Goal: Contribute content

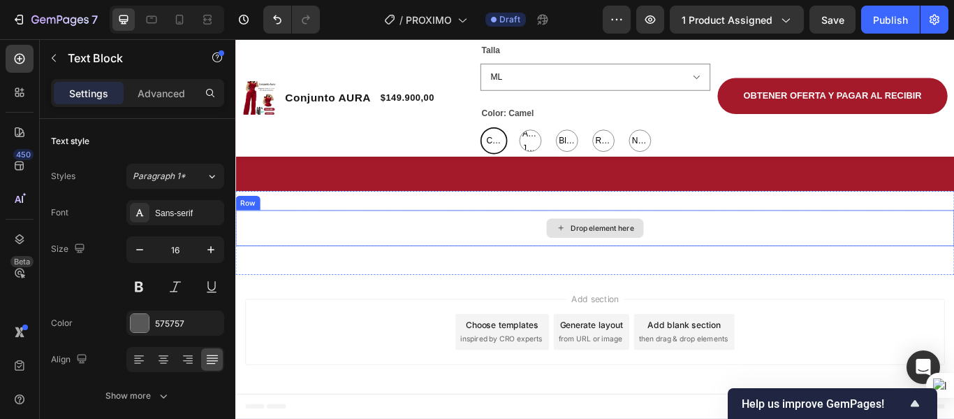
scroll to position [2909, 0]
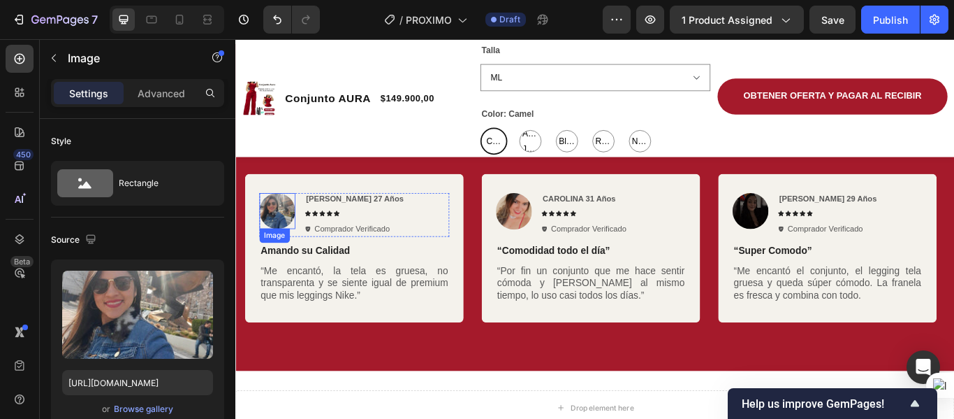
click at [273, 242] on img at bounding box center [284, 240] width 42 height 42
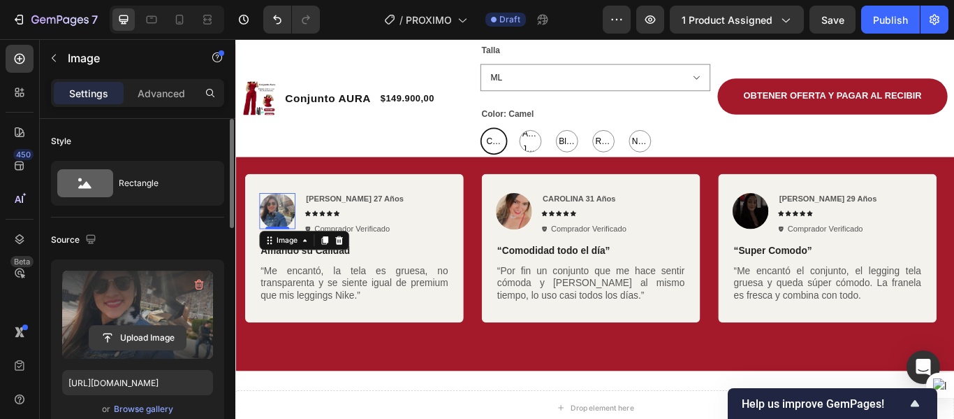
click at [152, 330] on input "file" at bounding box center [137, 338] width 96 height 24
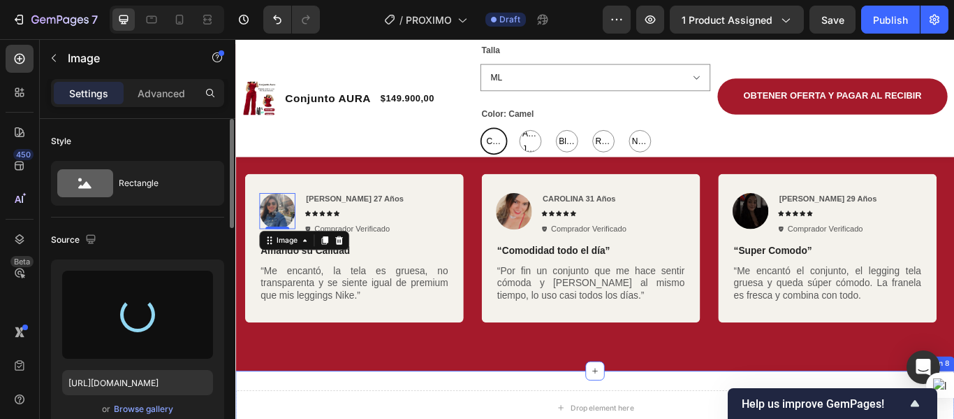
type input "[URL][DOMAIN_NAME]"
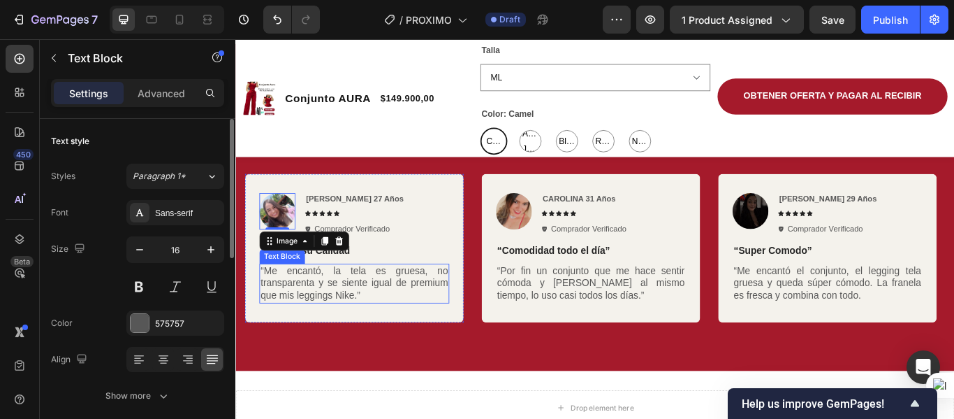
click at [326, 330] on p "“Me encantó, la tela es gruesa, no transparenta y se siente igual de premium qu…" at bounding box center [373, 324] width 219 height 43
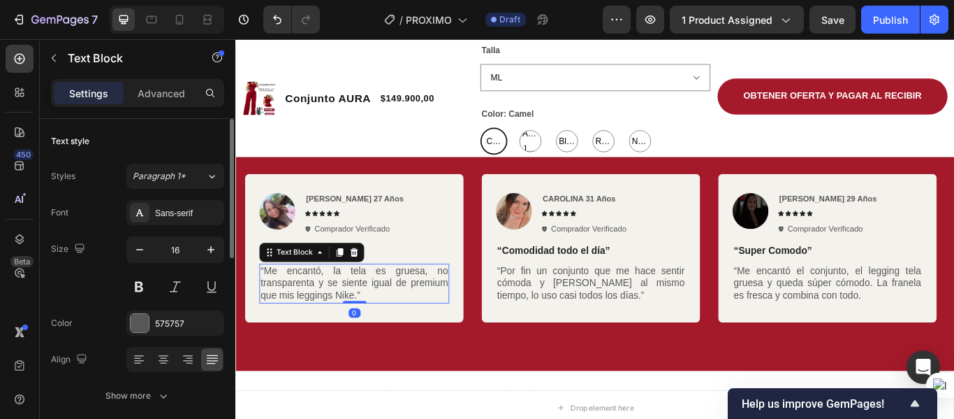
click at [369, 335] on p "“Me encantó, la tela es gruesa, no transparenta y se siente igual de premium qu…" at bounding box center [373, 324] width 219 height 43
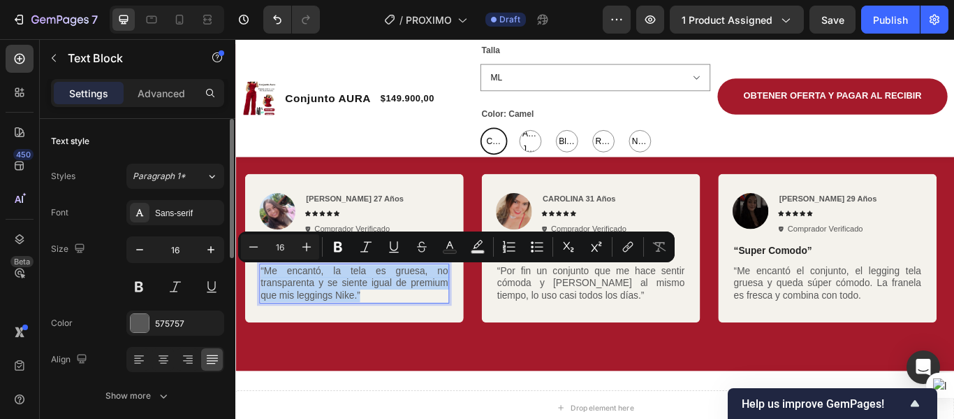
drag, startPoint x: 386, startPoint y: 335, endPoint x: 263, endPoint y: 305, distance: 126.8
click at [263, 305] on div "“Me encantó, la tela es gruesa, no transparenta y se siente igual de premium qu…" at bounding box center [373, 324] width 221 height 46
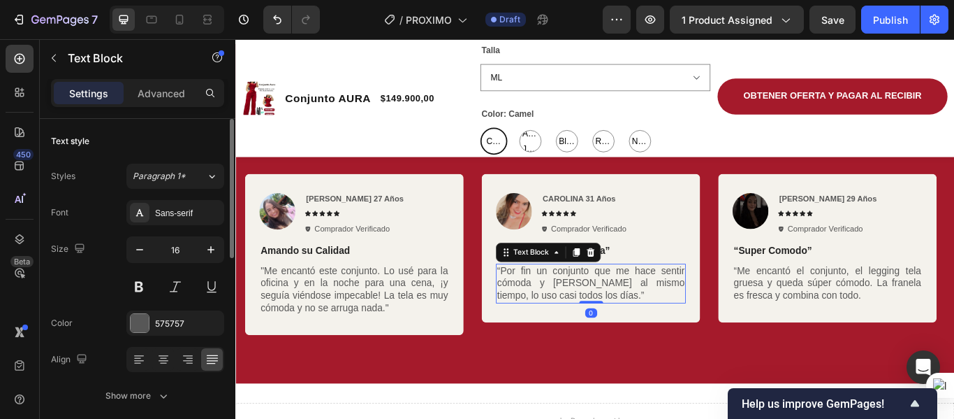
click at [602, 335] on p "“Por fin un conjunto que me hace sentir cómoda y [PERSON_NAME] al mismo tiempo,…" at bounding box center [649, 324] width 219 height 43
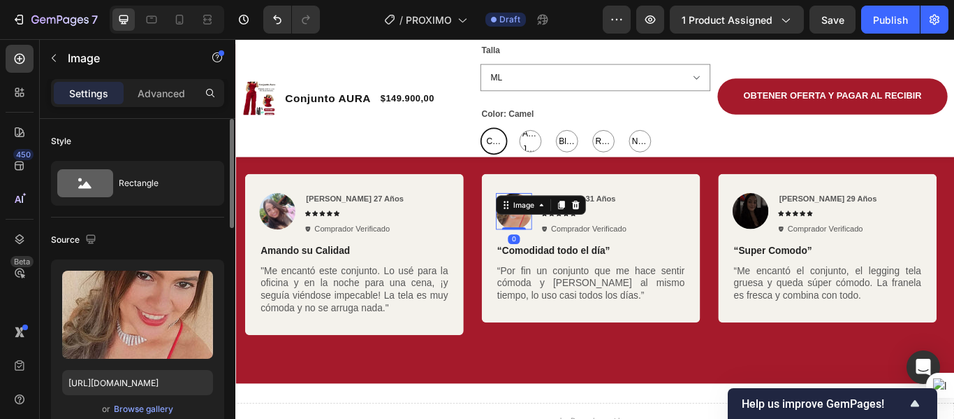
click at [567, 247] on img at bounding box center [560, 240] width 42 height 43
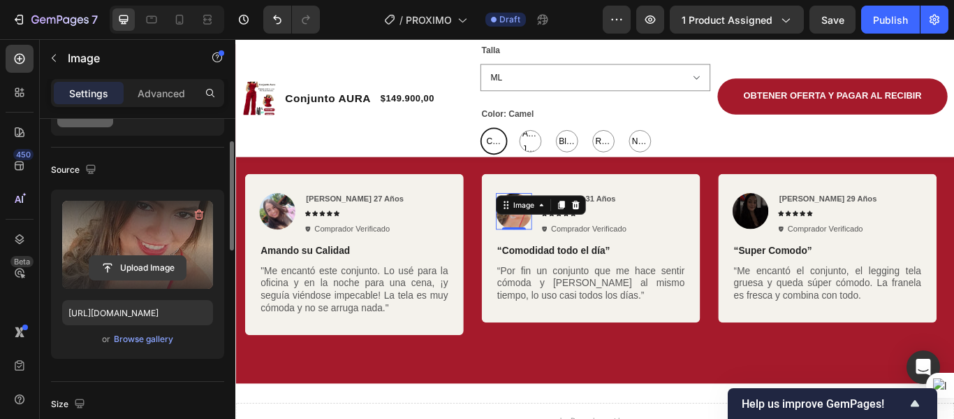
click at [133, 261] on input "file" at bounding box center [137, 268] width 96 height 24
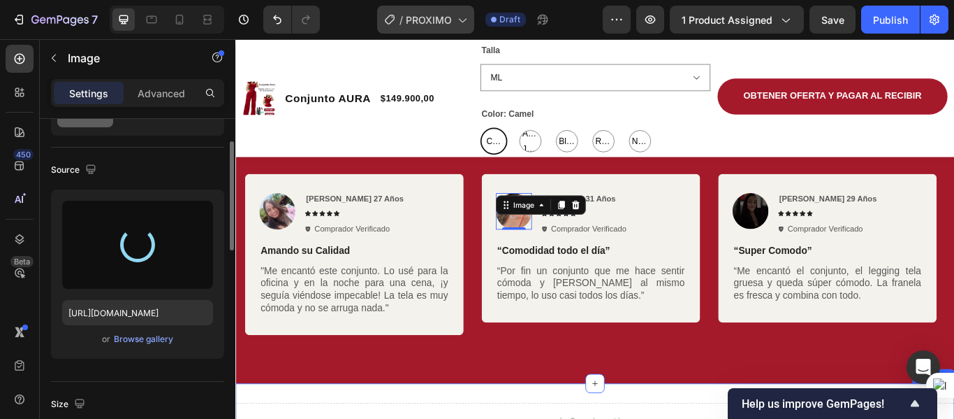
type input "[URL][DOMAIN_NAME]"
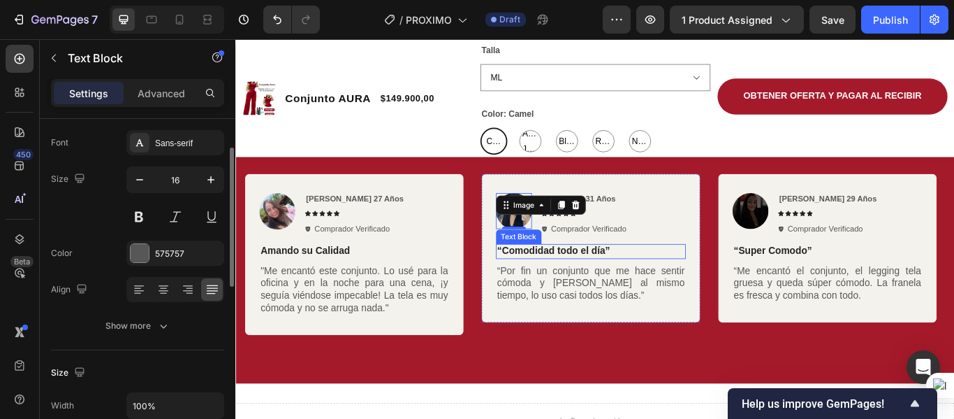
click at [604, 305] on p "“Por fin un conjunto que me hace sentir cómoda y [PERSON_NAME] al mismo tiempo,…" at bounding box center [649, 324] width 219 height 43
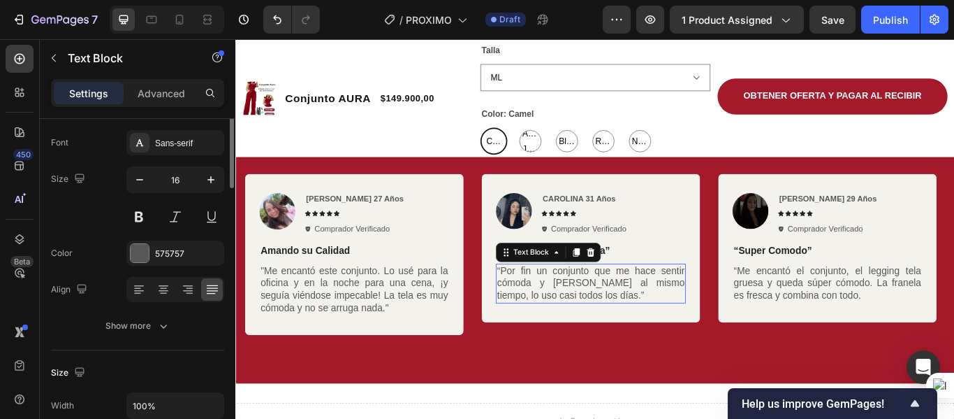
scroll to position [0, 0]
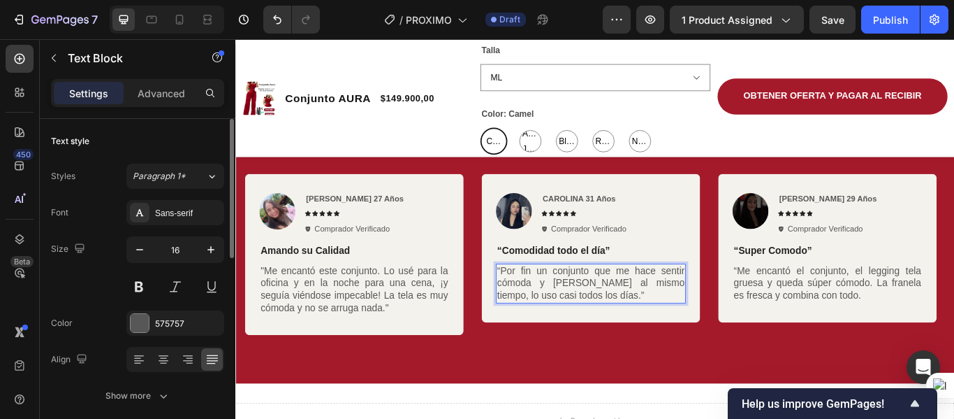
click at [640, 333] on p "“Por fin un conjunto que me hace sentir cómoda y [PERSON_NAME] al mismo tiempo,…" at bounding box center [649, 324] width 219 height 43
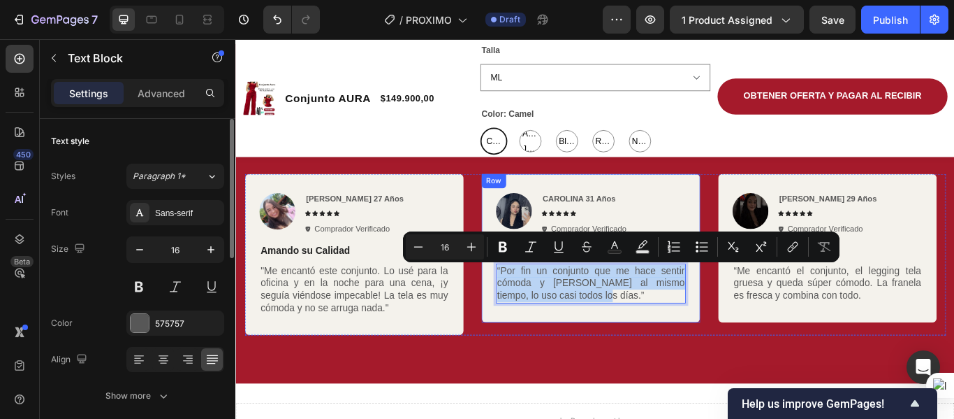
drag, startPoint x: 641, startPoint y: 334, endPoint x: 530, endPoint y: 301, distance: 115.2
click at [530, 301] on div "Image CAROLINA 31 Años Text Block Icon Icon Icon Icon Icon Icon List Comprador …" at bounding box center [649, 282] width 255 height 173
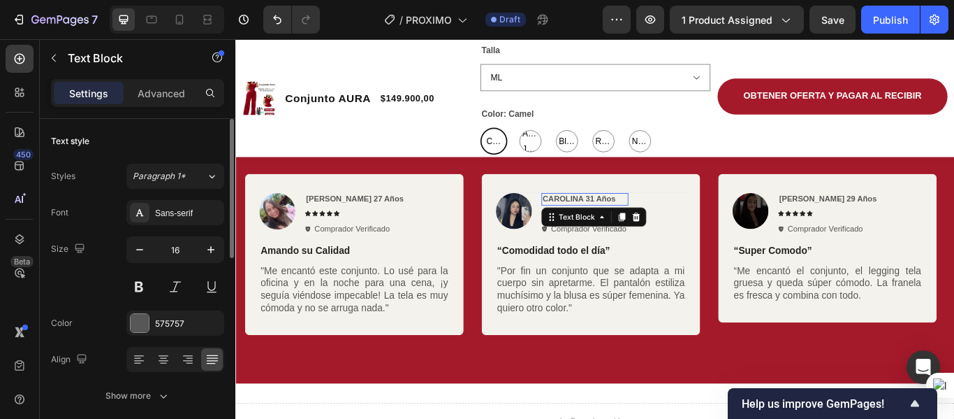
click at [617, 226] on strong "CAROLINA 31 Años" at bounding box center [635, 225] width 85 height 10
click at [644, 227] on strong "CAROLINA 31 Años" at bounding box center [635, 225] width 85 height 10
click at [639, 226] on strong "CAROLINA 31 Años" at bounding box center [635, 225] width 85 height 10
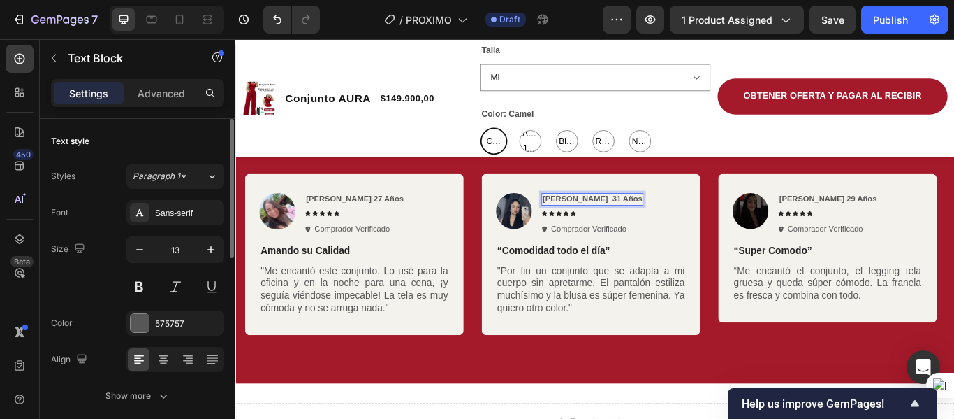
click at [650, 226] on strong "[PERSON_NAME] 31 Años" at bounding box center [651, 225] width 116 height 10
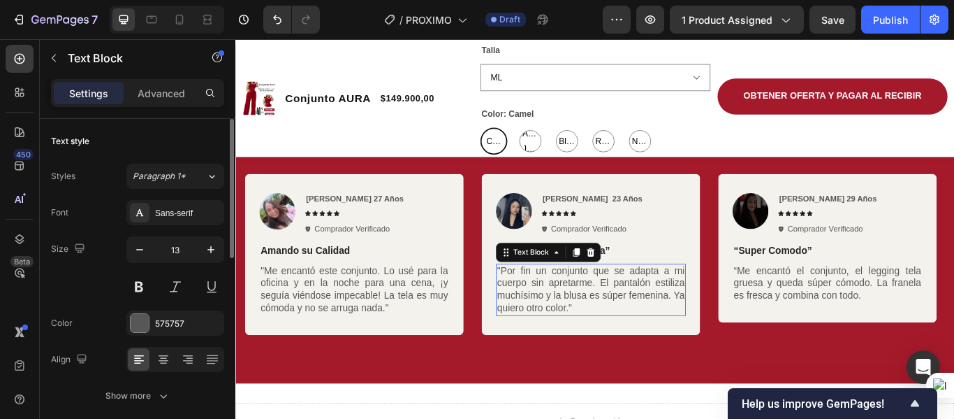
click at [664, 347] on p ""Por fin un conjunto que se adapta a mi cuerpo sin apretarme. El pantalón estil…" at bounding box center [649, 332] width 219 height 58
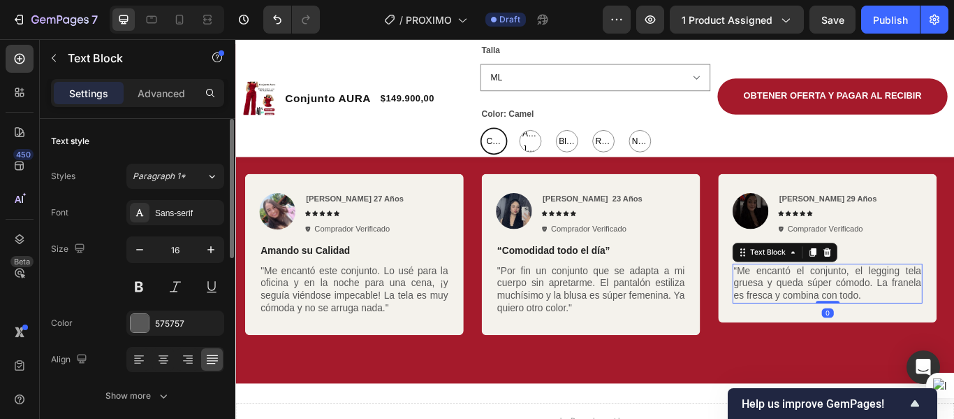
click at [882, 326] on p "“Me encantó el conjunto, el legging tela gruesa y queda súper cómodo. La franel…" at bounding box center [925, 324] width 219 height 43
click at [954, 336] on p "“Me encantó el conjunto, el legging tela gruesa y queda súper cómodo. La franel…" at bounding box center [925, 324] width 219 height 43
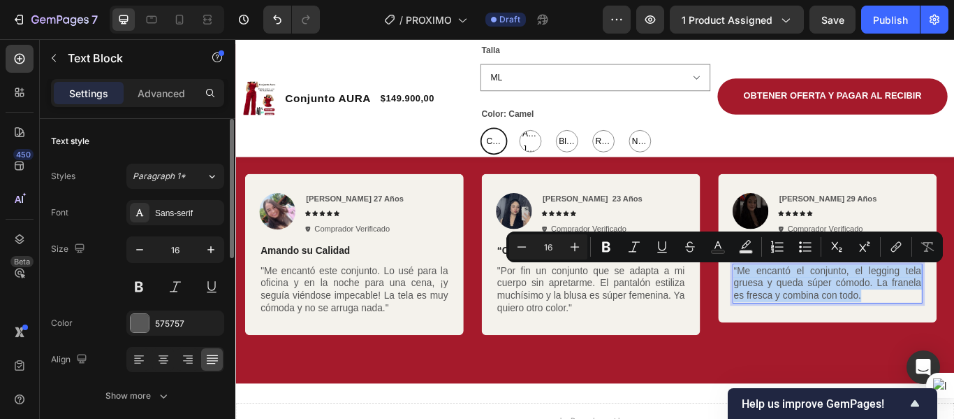
drag, startPoint x: 968, startPoint y: 340, endPoint x: 816, endPoint y: 310, distance: 154.6
click at [816, 310] on p "“Me encantó el conjunto, el legging tela gruesa y queda súper cómodo. La franel…" at bounding box center [925, 324] width 219 height 43
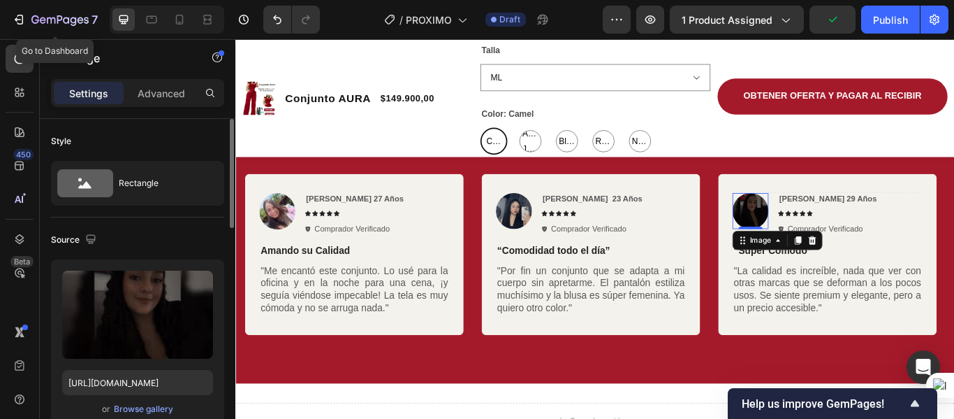
click at [827, 252] on img at bounding box center [836, 240] width 42 height 42
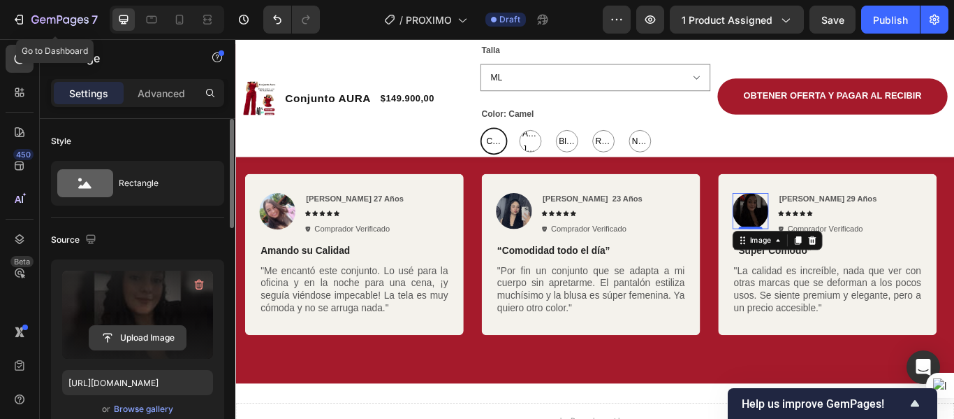
click at [129, 332] on input "file" at bounding box center [137, 338] width 96 height 24
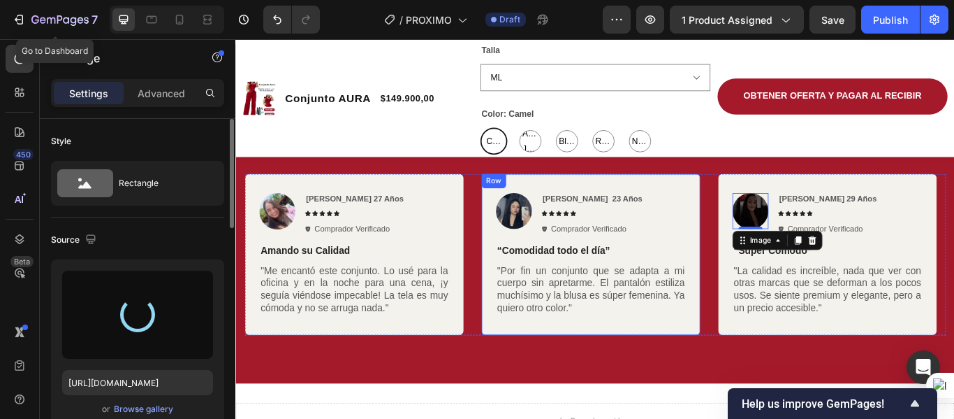
type input "[URL][DOMAIN_NAME]"
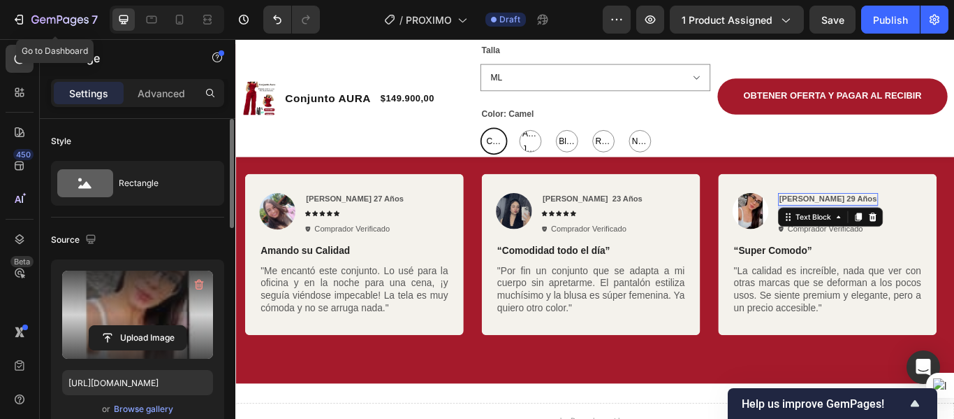
click at [914, 227] on strong "[PERSON_NAME] 29 Años" at bounding box center [926, 225] width 114 height 10
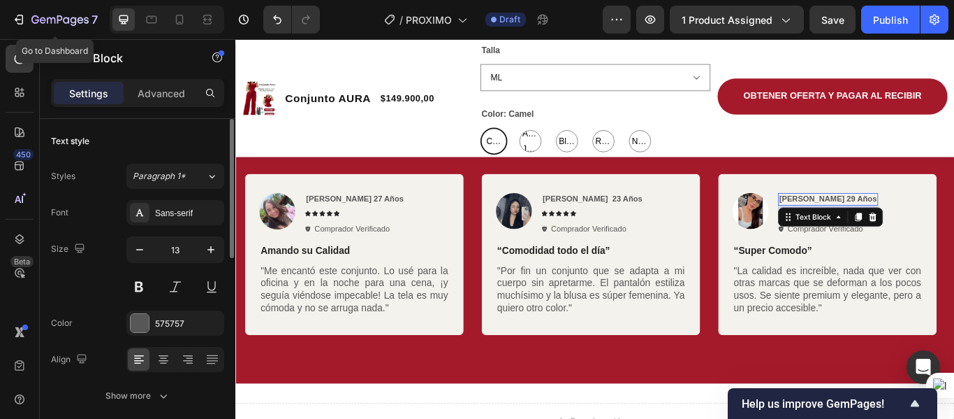
click at [916, 224] on strong "[PERSON_NAME] 29 Años" at bounding box center [926, 225] width 114 height 10
click at [922, 221] on strong "[PERSON_NAME] 29 Años" at bounding box center [926, 225] width 114 height 10
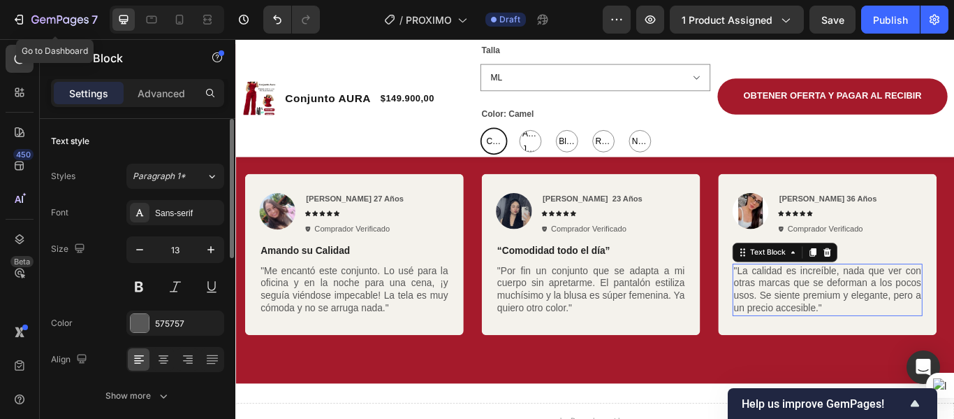
click at [885, 342] on p ""La calidad es increíble, nada que ver con otras marcas que se deforman a los p…" at bounding box center [925, 332] width 219 height 58
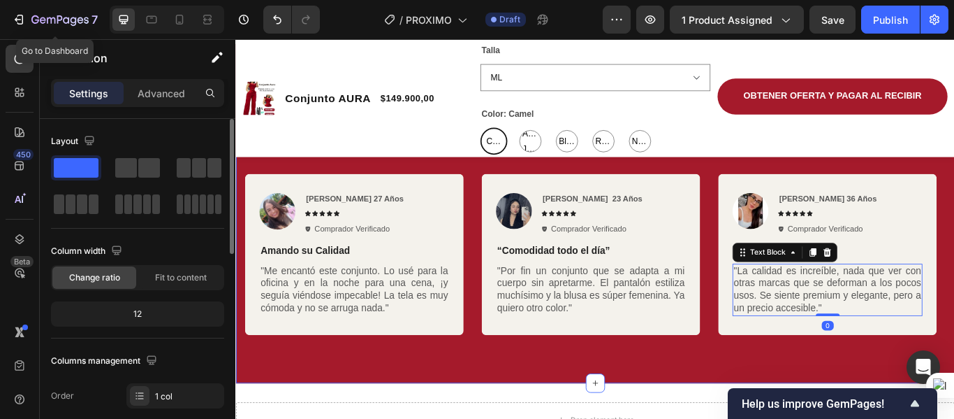
click at [869, 399] on div "[PERSON_NAME] a Nuestros Clientes Heading Icon Icon Icon Icon Icon Icon List 10…" at bounding box center [654, 242] width 838 height 395
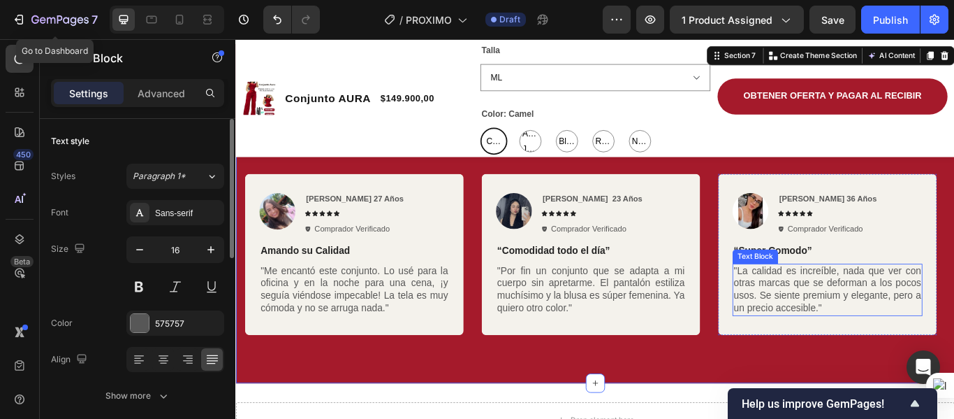
click at [908, 346] on p ""La calidad es increíble, nada que ver con otras marcas que se deforman a los p…" at bounding box center [925, 332] width 219 height 58
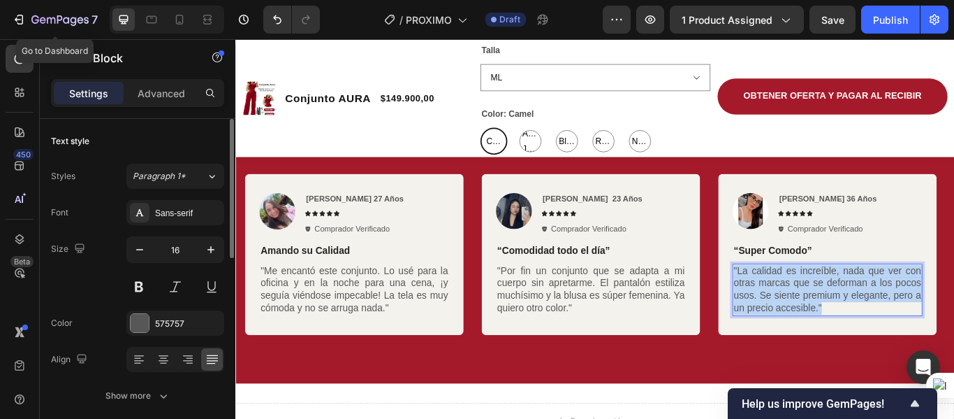
drag, startPoint x: 929, startPoint y: 351, endPoint x: 817, endPoint y: 310, distance: 118.9
click at [817, 310] on p ""La calidad es increíble, nada que ver con otras marcas que se deforman a los p…" at bounding box center [925, 332] width 219 height 58
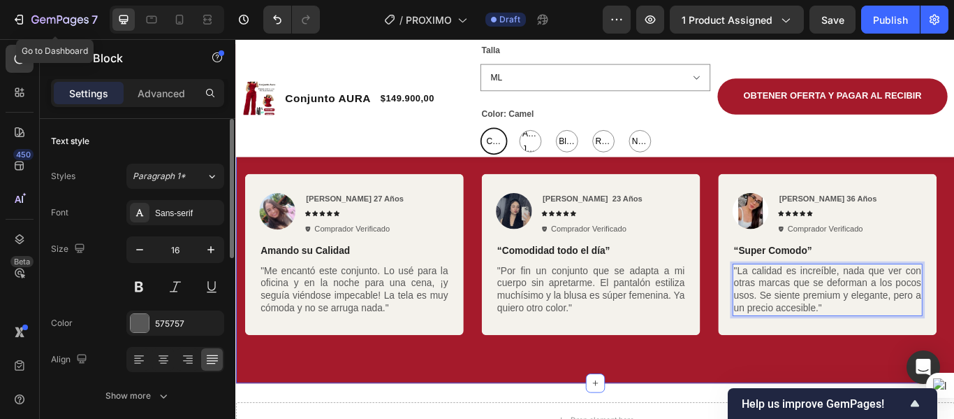
click at [817, 404] on div "[PERSON_NAME] a Nuestros Clientes Heading Icon Icon Icon Icon Icon Icon List 10…" at bounding box center [654, 242] width 838 height 395
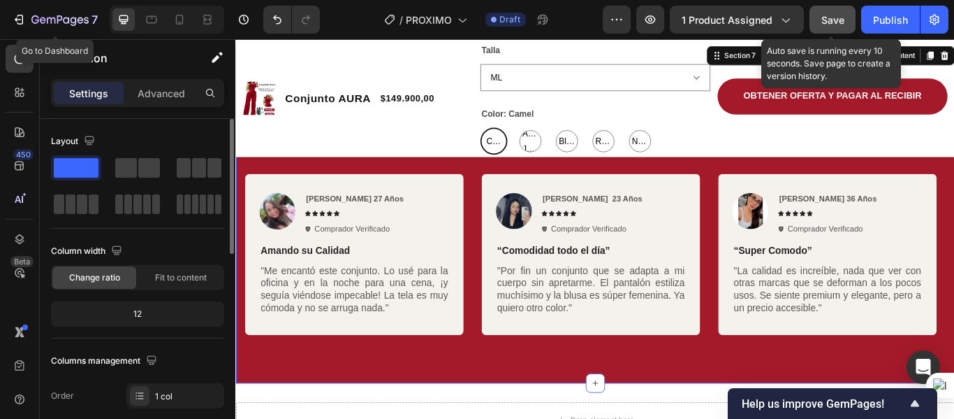
click at [839, 17] on span "Save" at bounding box center [833, 20] width 23 height 12
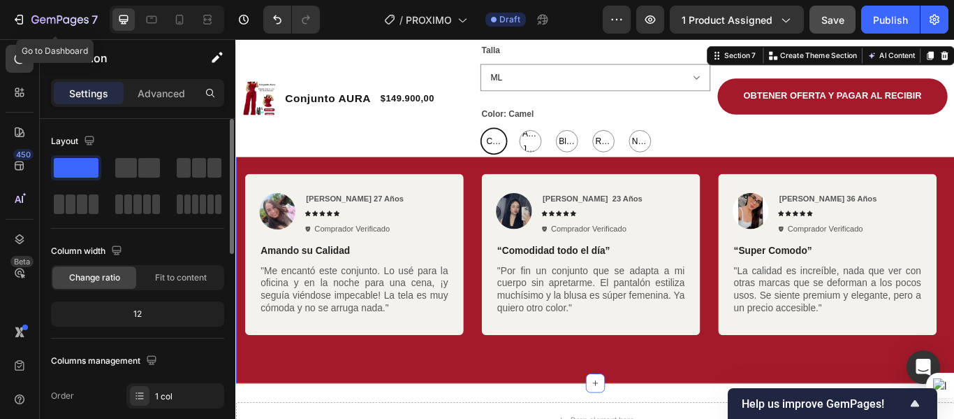
click at [453, 405] on div "[PERSON_NAME] a Nuestros Clientes Heading Icon Icon Icon Icon Icon Icon List 10…" at bounding box center [654, 242] width 838 height 395
